Goal: Find specific page/section: Find specific page/section

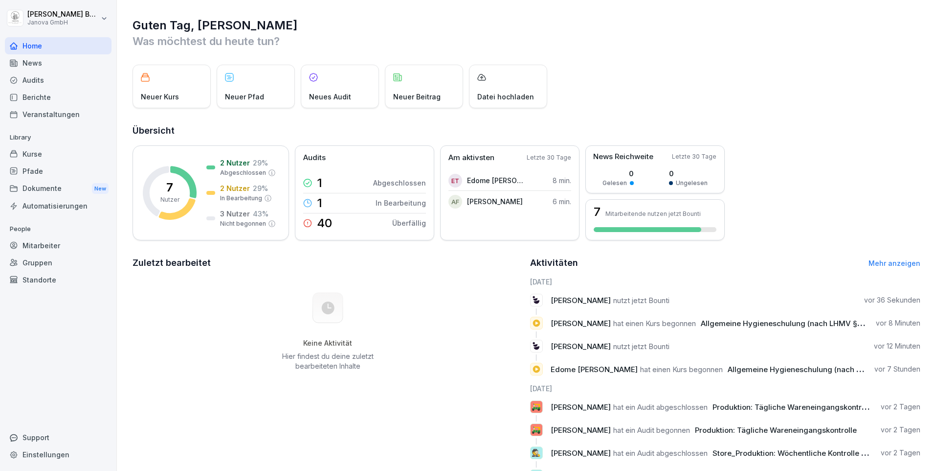
click at [30, 82] on div "Audits" at bounding box center [58, 79] width 107 height 17
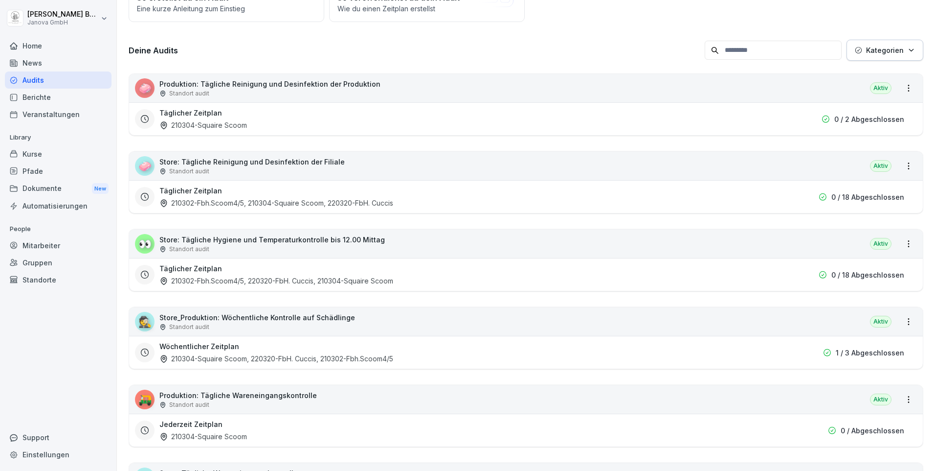
scroll to position [98, 0]
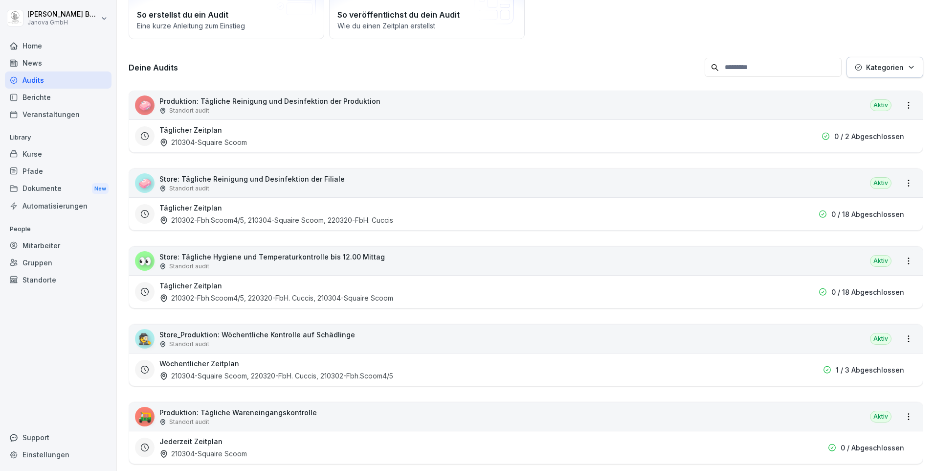
click at [260, 104] on p "Produktion: Tägliche Reinigung und Desinfektion der Produktion" at bounding box center [269, 101] width 221 height 10
